Goal: Transaction & Acquisition: Purchase product/service

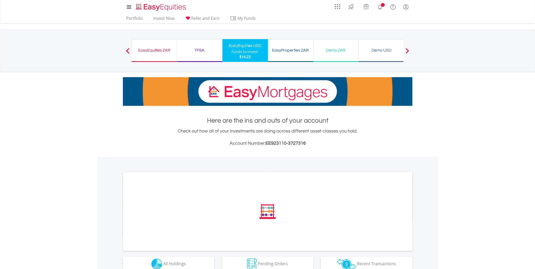
scroll to position [92, 0]
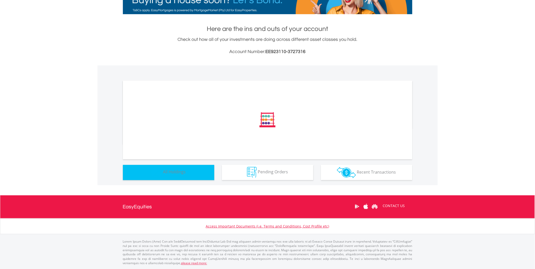
click at [198, 173] on button "Holdings All Holdings" at bounding box center [168, 172] width 91 height 15
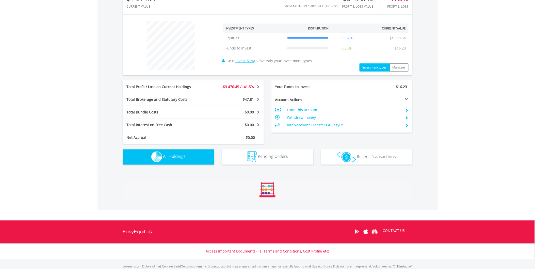
scroll to position [311, 0]
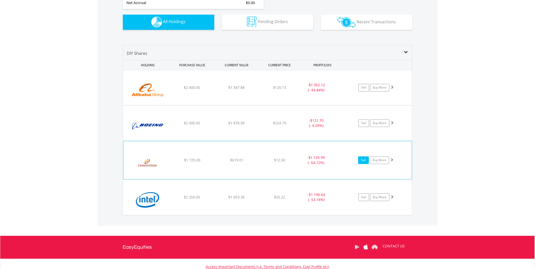
click at [364, 159] on link "Sell" at bounding box center [363, 161] width 11 height 8
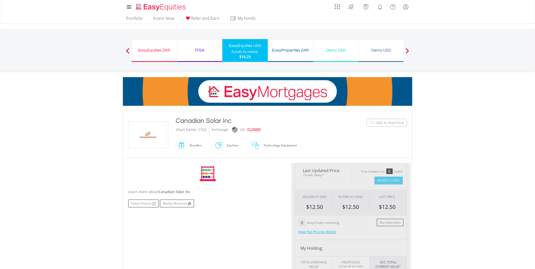
type input "******"
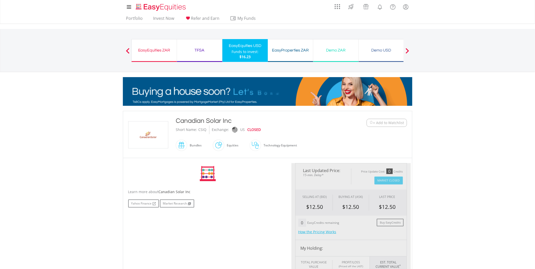
type input "******"
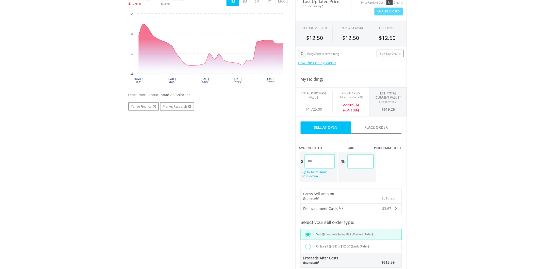
scroll to position [84, 0]
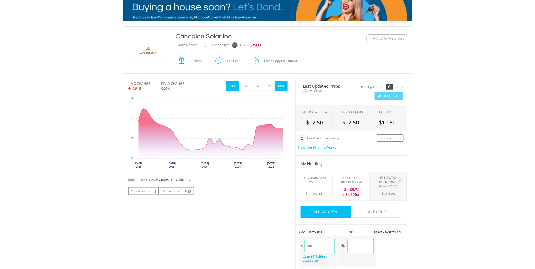
click at [283, 87] on button "MAX" at bounding box center [281, 86] width 12 height 10
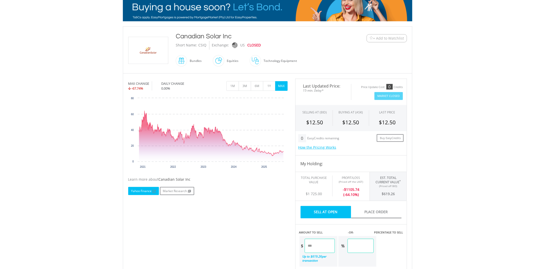
click at [150, 191] on link "Yahoo Finance" at bounding box center [143, 191] width 31 height 8
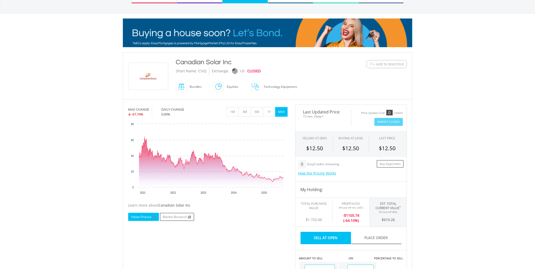
scroll to position [28, 0]
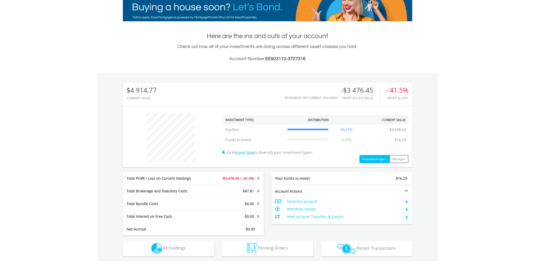
scroll to position [113, 0]
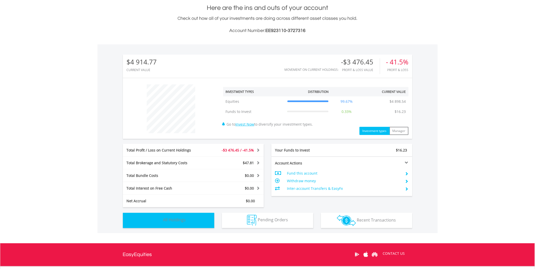
click at [184, 218] on span "All Holdings" at bounding box center [174, 220] width 23 height 6
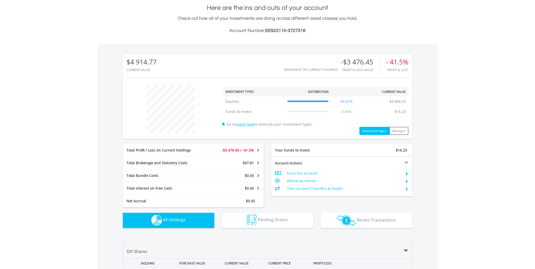
scroll to position [351, 0]
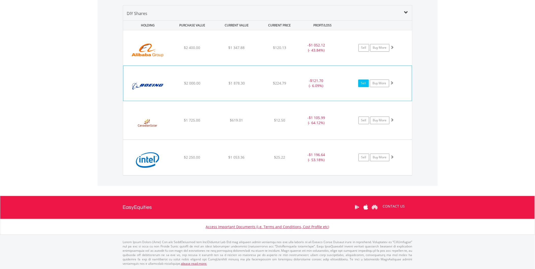
click at [364, 84] on link "Sell" at bounding box center [363, 83] width 11 height 8
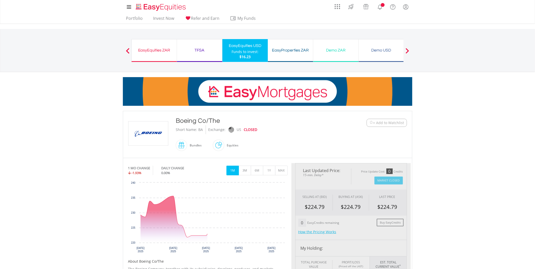
scroll to position [113, 0]
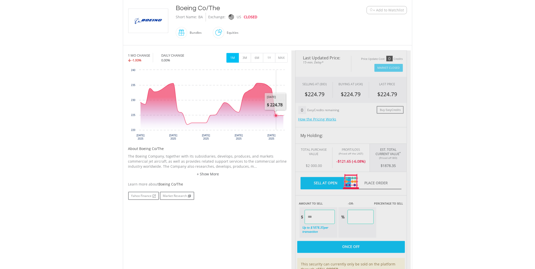
type input "*******"
type input "******"
click at [281, 60] on button "MAX" at bounding box center [281, 58] width 12 height 10
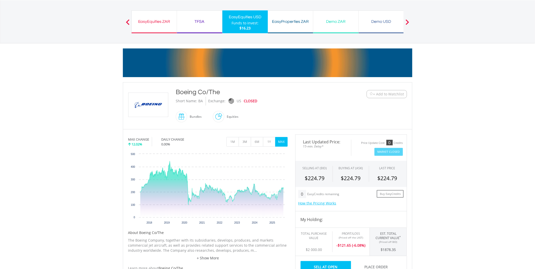
scroll to position [28, 0]
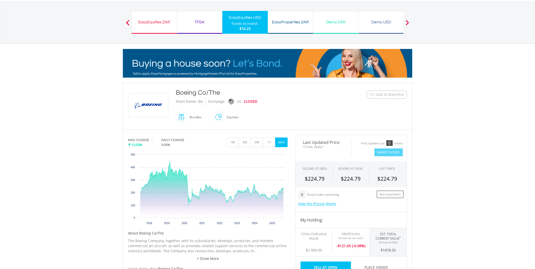
drag, startPoint x: 220, startPoint y: 93, endPoint x: 175, endPoint y: 92, distance: 44.9
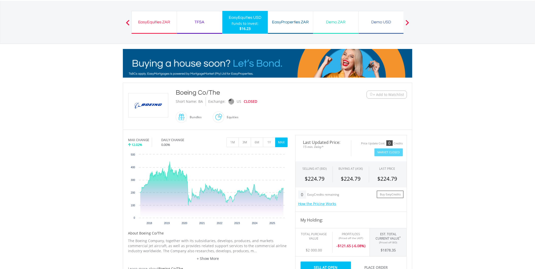
click at [175, 92] on div "Boeing Co/The Short Name: BA Exchange: US CLOSED Bundles" at bounding box center [255, 106] width 167 height 37
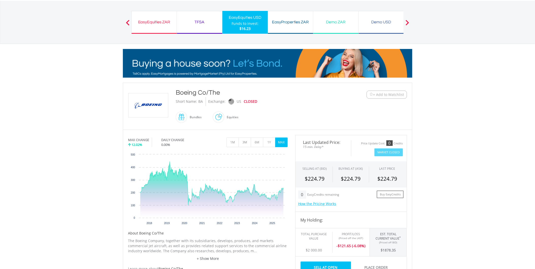
copy div "Boeing Co/The"
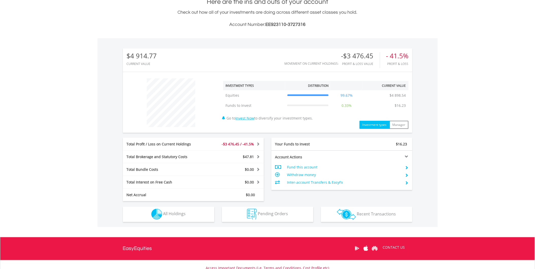
scroll to position [160, 0]
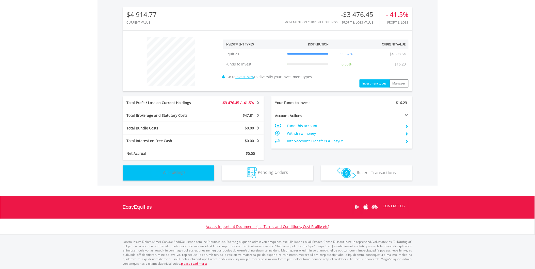
click at [181, 173] on span "All Holdings" at bounding box center [174, 173] width 23 height 6
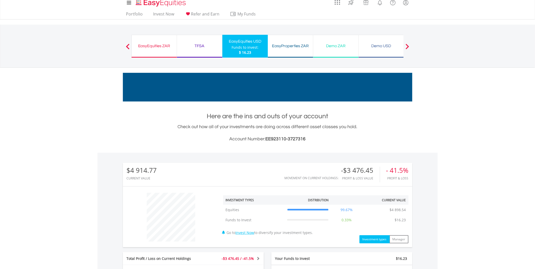
scroll to position [0, 0]
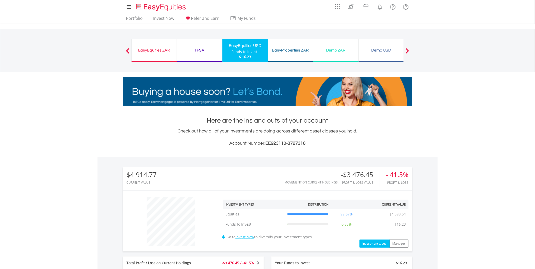
click at [148, 48] on div "EasyEquities ZAR" at bounding box center [154, 50] width 39 height 7
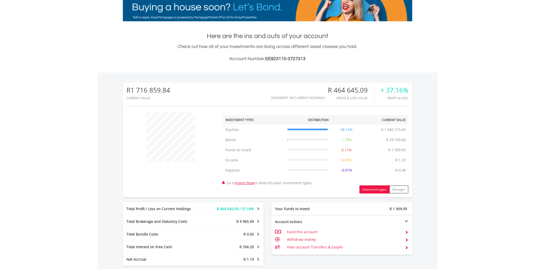
scroll to position [141, 0]
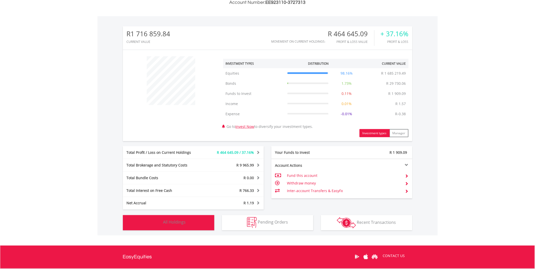
click at [198, 217] on button "Holdings All Holdings" at bounding box center [168, 222] width 91 height 15
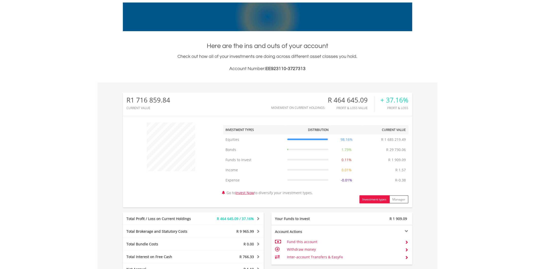
scroll to position [0, 0]
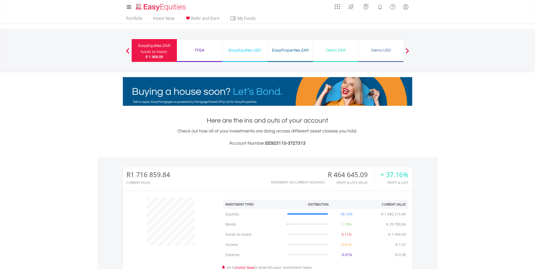
click at [158, 46] on div "EasyEquities ZAR" at bounding box center [154, 45] width 39 height 7
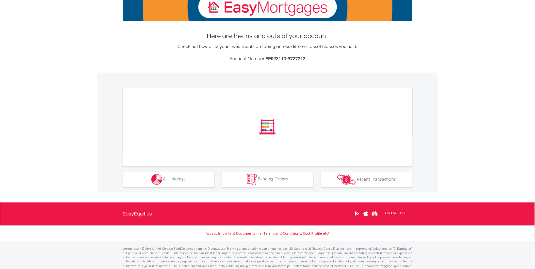
scroll to position [92, 0]
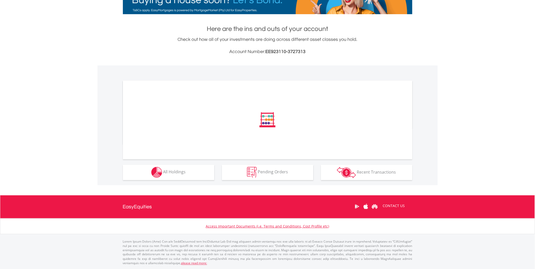
click at [0, 0] on div "﻿ Distribution Current Value Show All Go to Invest Now to diversify your invest…" at bounding box center [0, 0] width 0 height 0
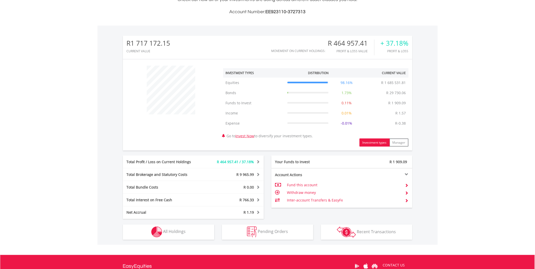
scroll to position [191, 0]
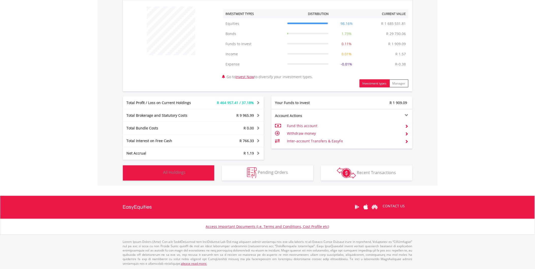
click at [194, 173] on button "Holdings All Holdings" at bounding box center [168, 172] width 91 height 15
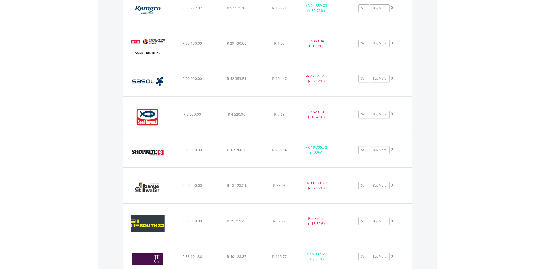
scroll to position [1231, 0]
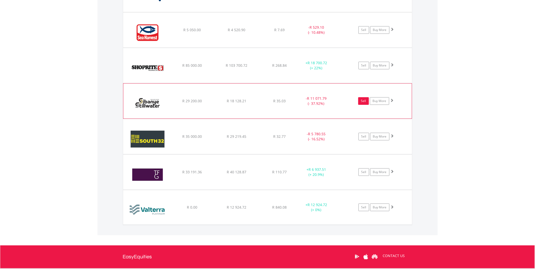
click at [360, 100] on link "Sell" at bounding box center [363, 101] width 11 height 8
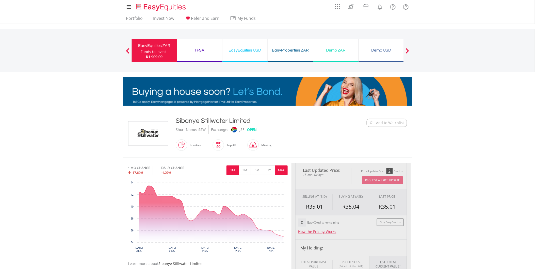
type input "********"
type input "******"
click at [282, 169] on button "MAX" at bounding box center [281, 170] width 12 height 10
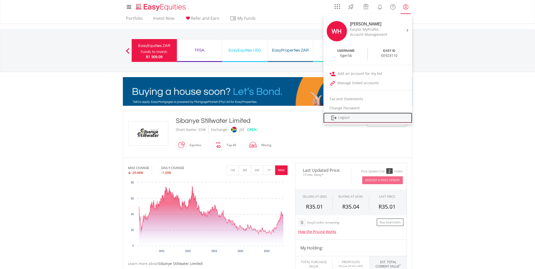
click at [351, 118] on link "Logout" at bounding box center [367, 118] width 89 height 10
